Goal: Task Accomplishment & Management: Manage account settings

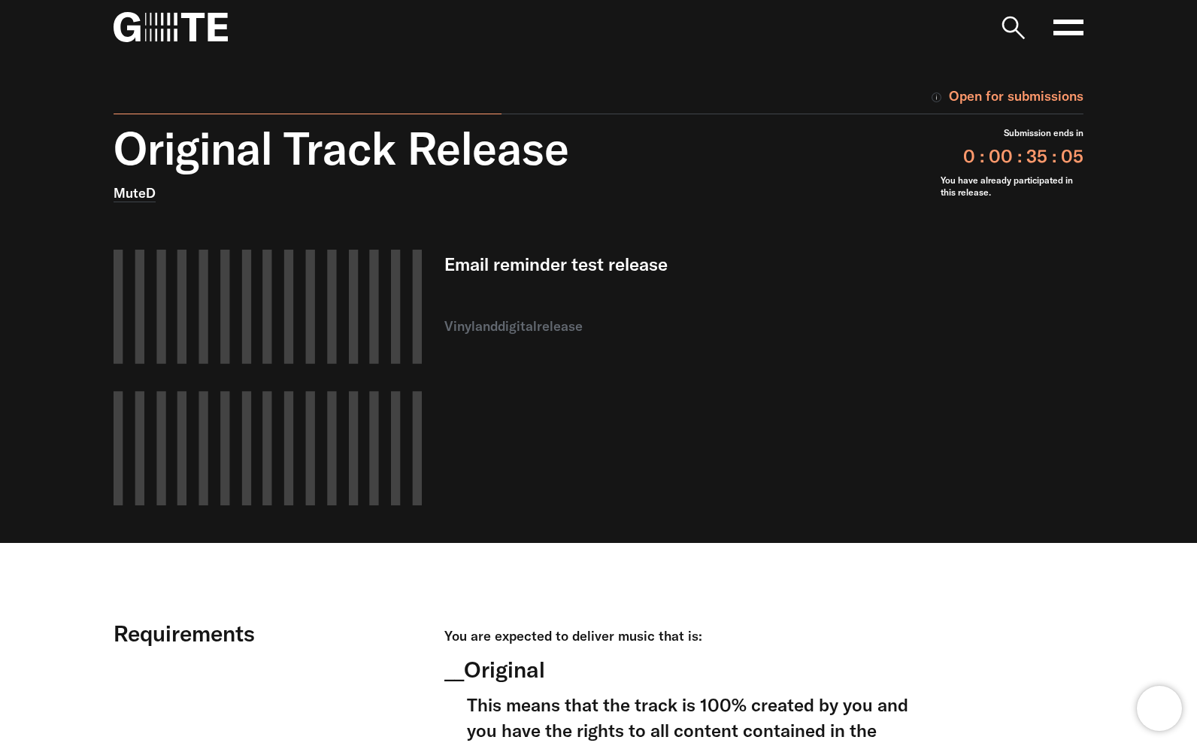
click at [901, 506] on div "Original Track Release MuteD Email reminder test release vinyl and digital rele…" at bounding box center [504, 332] width 827 height 421
drag, startPoint x: 586, startPoint y: 297, endPoint x: 636, endPoint y: 335, distance: 63.3
click at [636, 335] on div "Email reminder test release vinyl and digital release" at bounding box center [681, 378] width 474 height 256
drag, startPoint x: 637, startPoint y: 335, endPoint x: 701, endPoint y: 319, distance: 65.6
click at [637, 334] on div "vinyl and digital release" at bounding box center [681, 326] width 474 height 21
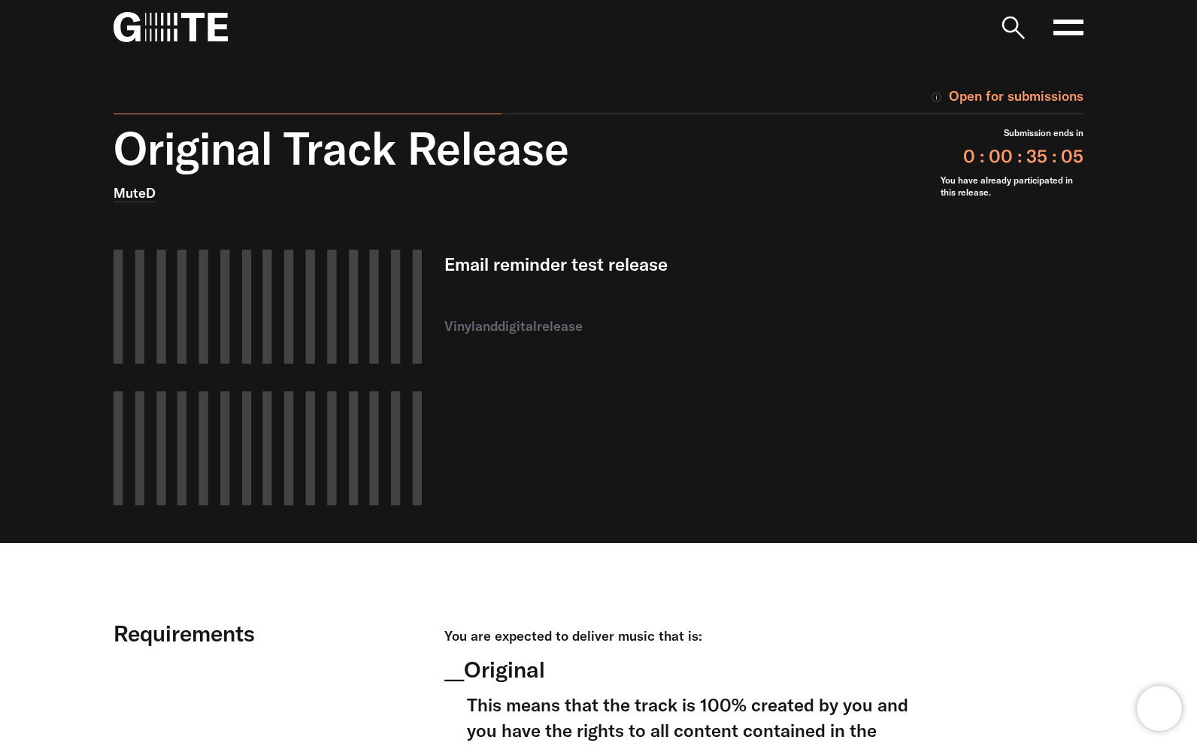
drag, startPoint x: 775, startPoint y: 277, endPoint x: 786, endPoint y: 270, distance: 12.9
click at [775, 277] on p "Email reminder test release" at bounding box center [681, 264] width 474 height 29
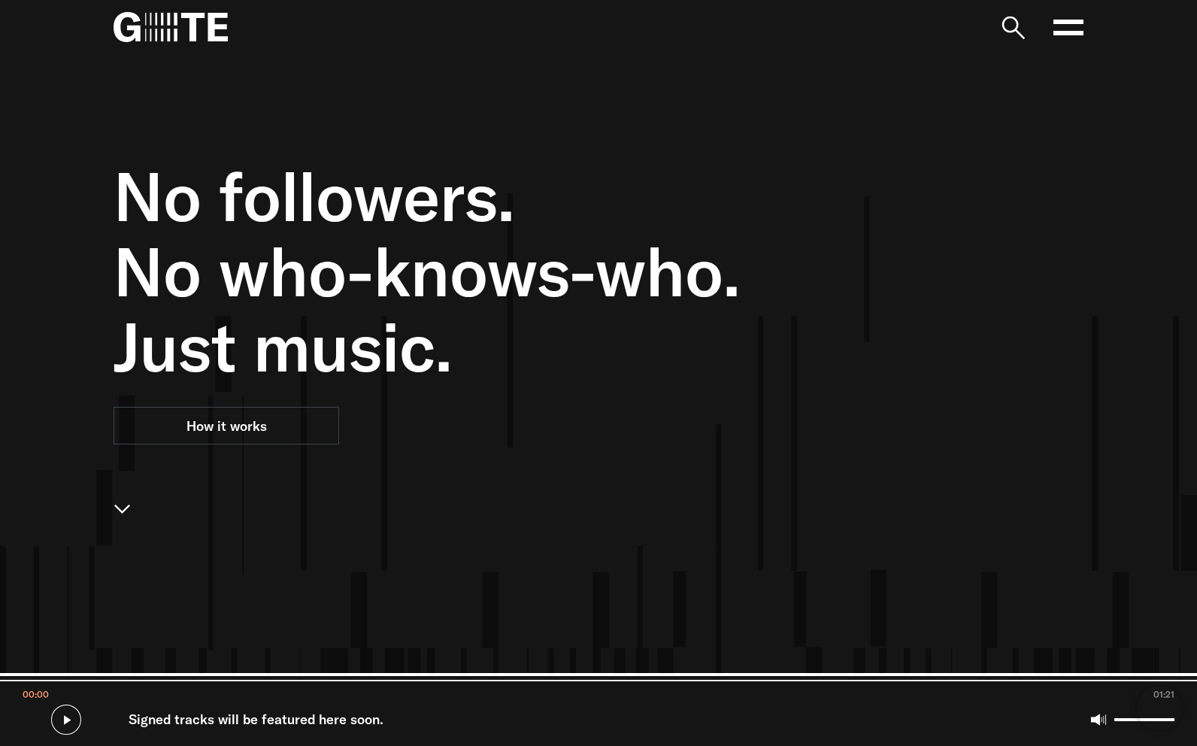
click at [1073, 21] on rect at bounding box center [1068, 22] width 30 height 5
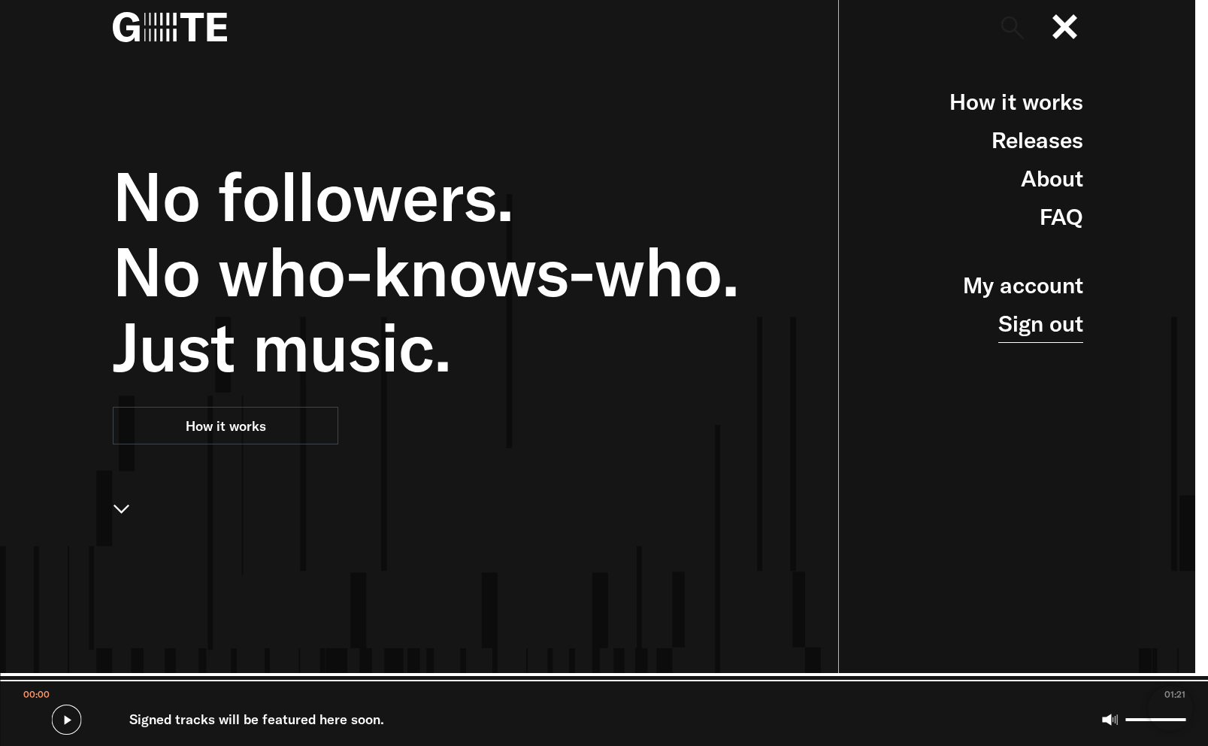
click at [1042, 330] on link "Sign out" at bounding box center [1040, 323] width 85 height 38
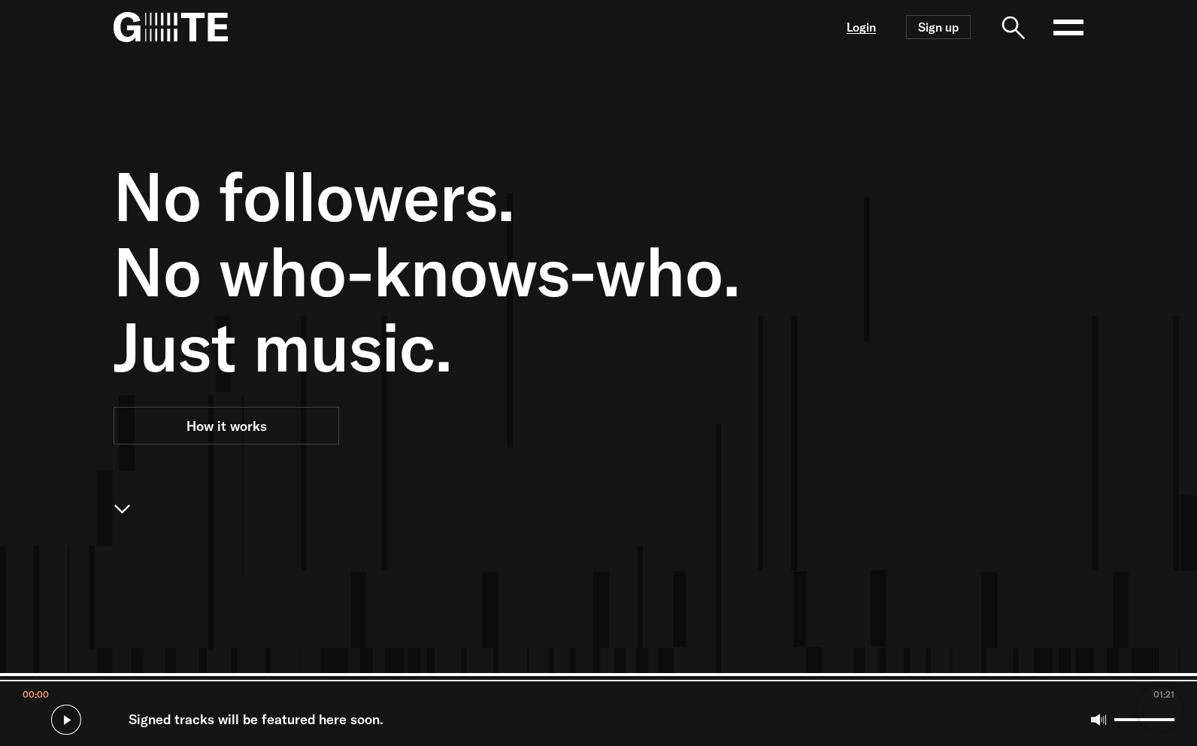
click at [858, 21] on link "Login" at bounding box center [860, 27] width 29 height 13
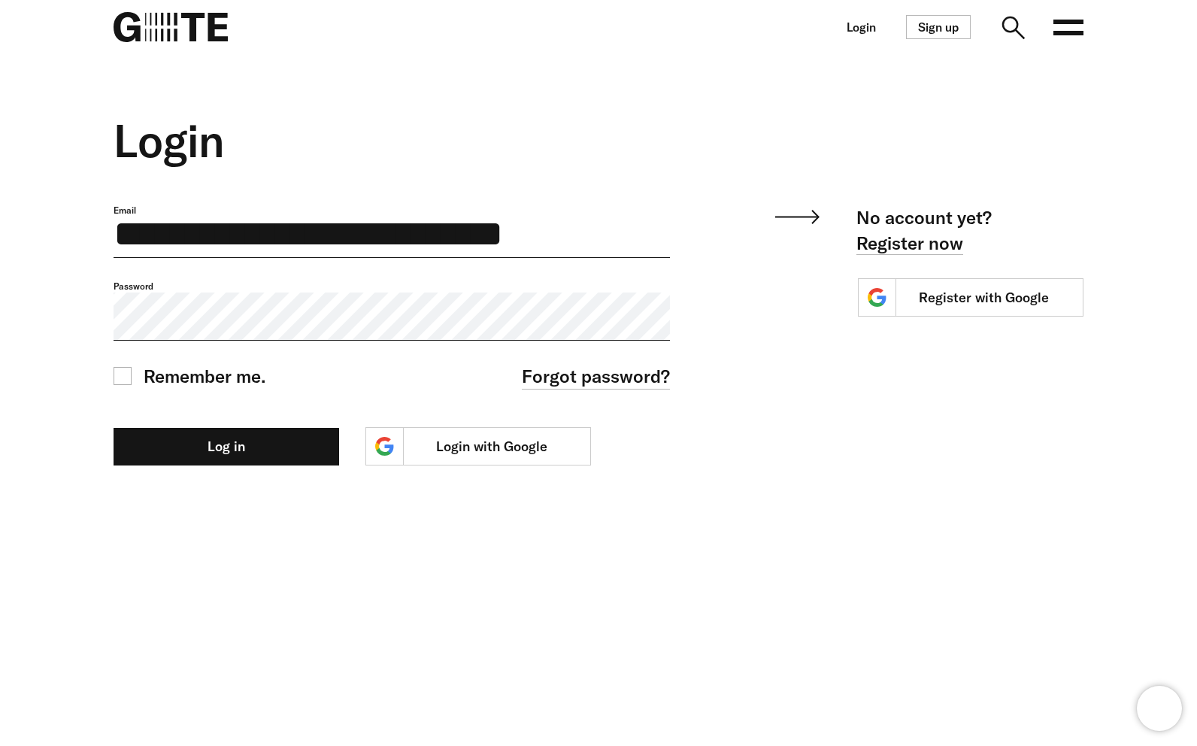
click at [114, 428] on button "Log in" at bounding box center [227, 447] width 226 height 38
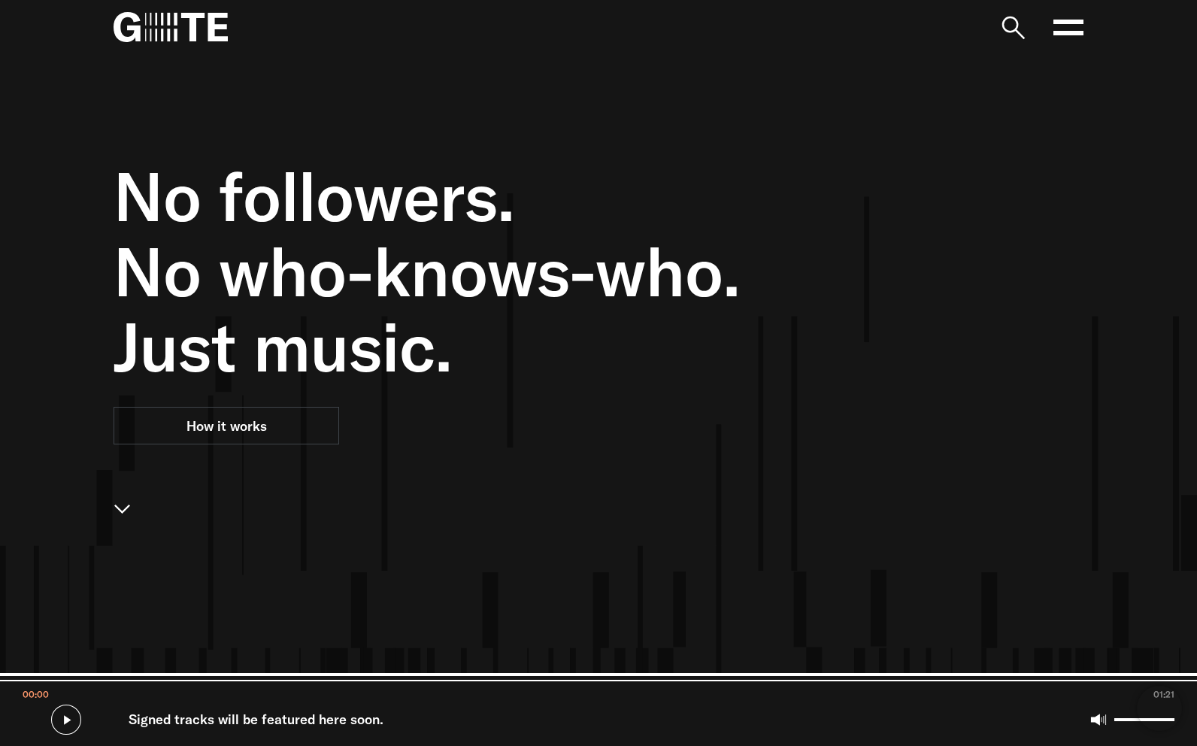
click at [233, 2] on nav "Open main menu FAQ" at bounding box center [598, 27] width 1082 height 54
